Goal: Navigation & Orientation: Find specific page/section

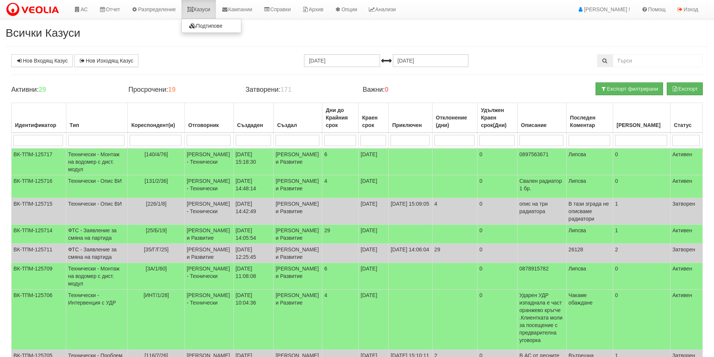
click at [209, 5] on link "Казуси" at bounding box center [199, 9] width 35 height 19
click at [202, 9] on link "Казуси" at bounding box center [199, 9] width 35 height 19
